Goal: Find contact information: Find contact information

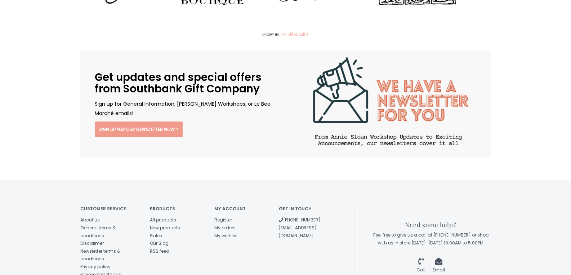
scroll to position [1120, 0]
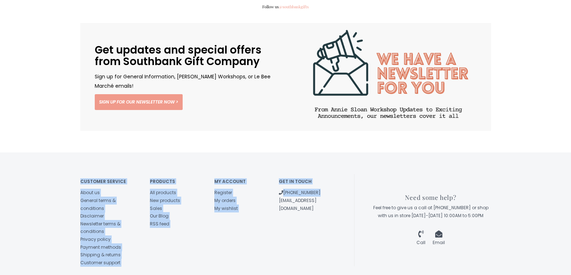
drag, startPoint x: 277, startPoint y: 168, endPoint x: 330, endPoint y: 174, distance: 53.2
click at [330, 174] on div "Customer service About us General terms & conditions Disclaimer Newsletter term…" at bounding box center [217, 220] width 274 height 93
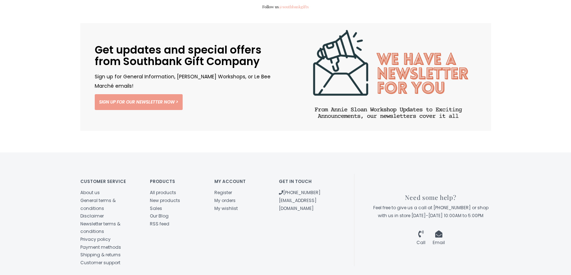
click at [333, 174] on div "Get in touch (573) 659-4438 southbank@socket.net" at bounding box center [305, 193] width 64 height 38
drag, startPoint x: 333, startPoint y: 170, endPoint x: 278, endPoint y: 171, distance: 55.1
click at [278, 174] on div "Get in touch (573) 659-4438 southbank@socket.net" at bounding box center [305, 193] width 64 height 38
copy link "[EMAIL_ADDRESS][DOMAIN_NAME]"
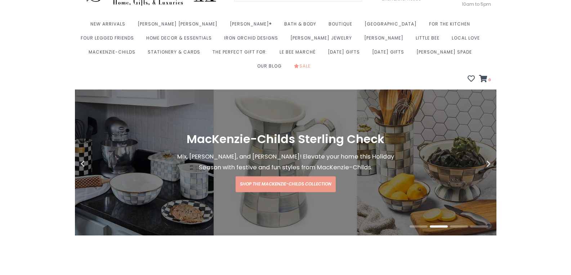
scroll to position [0, 0]
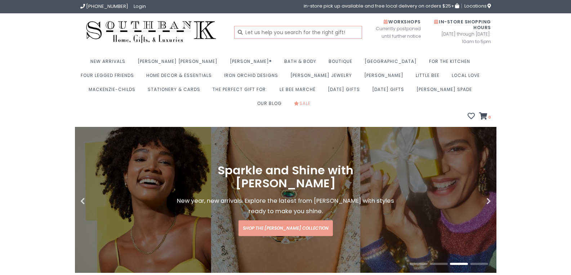
click at [256, 32] on input "text" at bounding box center [298, 32] width 128 height 13
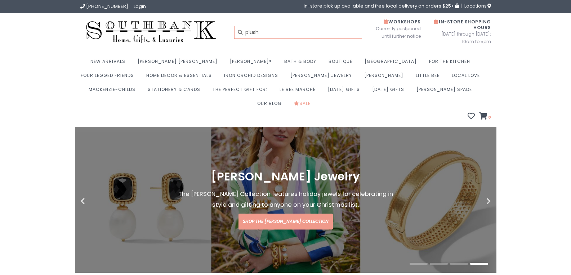
type input "plush"
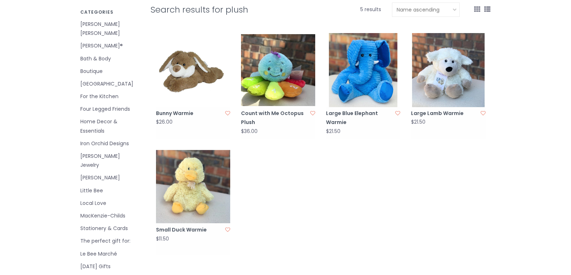
scroll to position [177, 0]
